Goal: Task Accomplishment & Management: Use online tool/utility

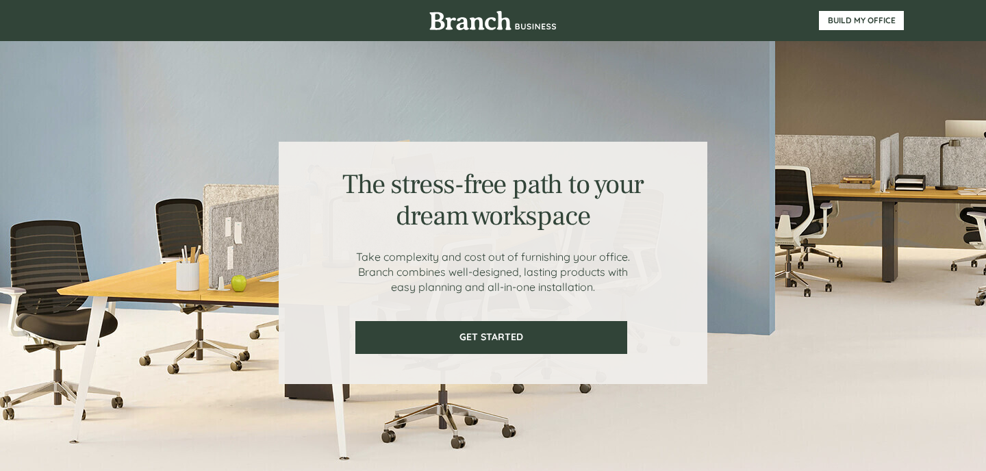
click at [543, 342] on span "GET STARTED" at bounding box center [491, 337] width 269 height 12
click at [847, 23] on span "BUILD MY OFFICE" at bounding box center [862, 21] width 84 height 10
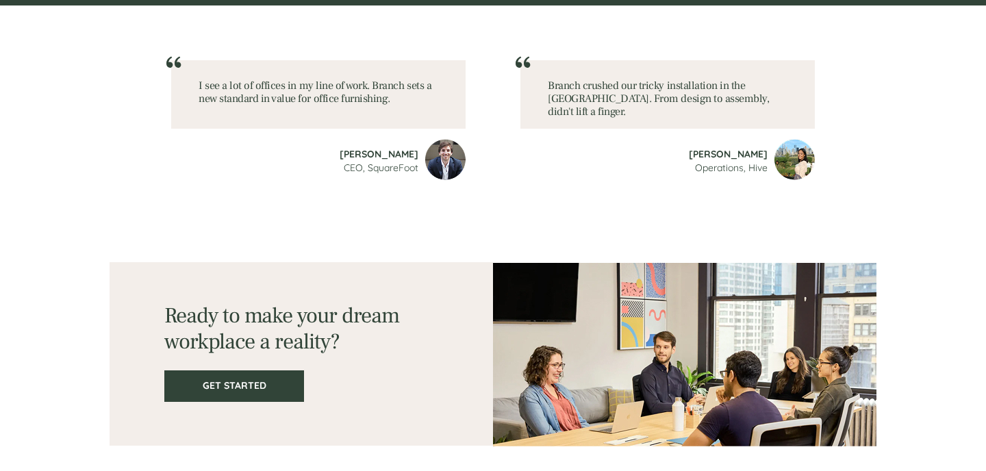
scroll to position [1893, 0]
